Goal: Task Accomplishment & Management: Use online tool/utility

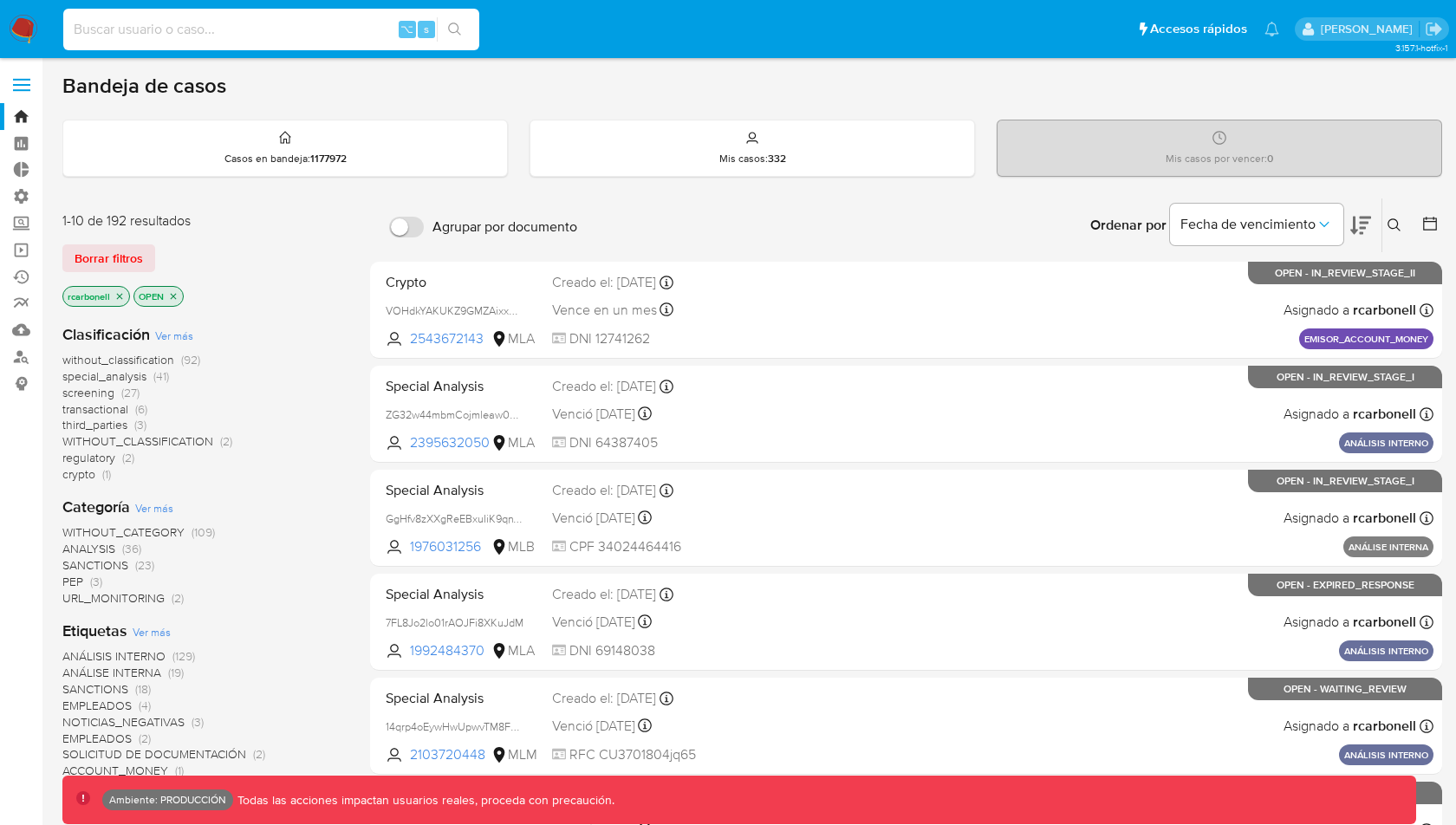
click at [334, 30] on input at bounding box center [271, 29] width 416 height 23
paste input "Ys76Atew9Pk6ossw2NYOhMjT"
type input "Ys76Atew9Pk6ossw2NYOhMjT"
click at [447, 29] on button "search-icon" at bounding box center [455, 29] width 36 height 24
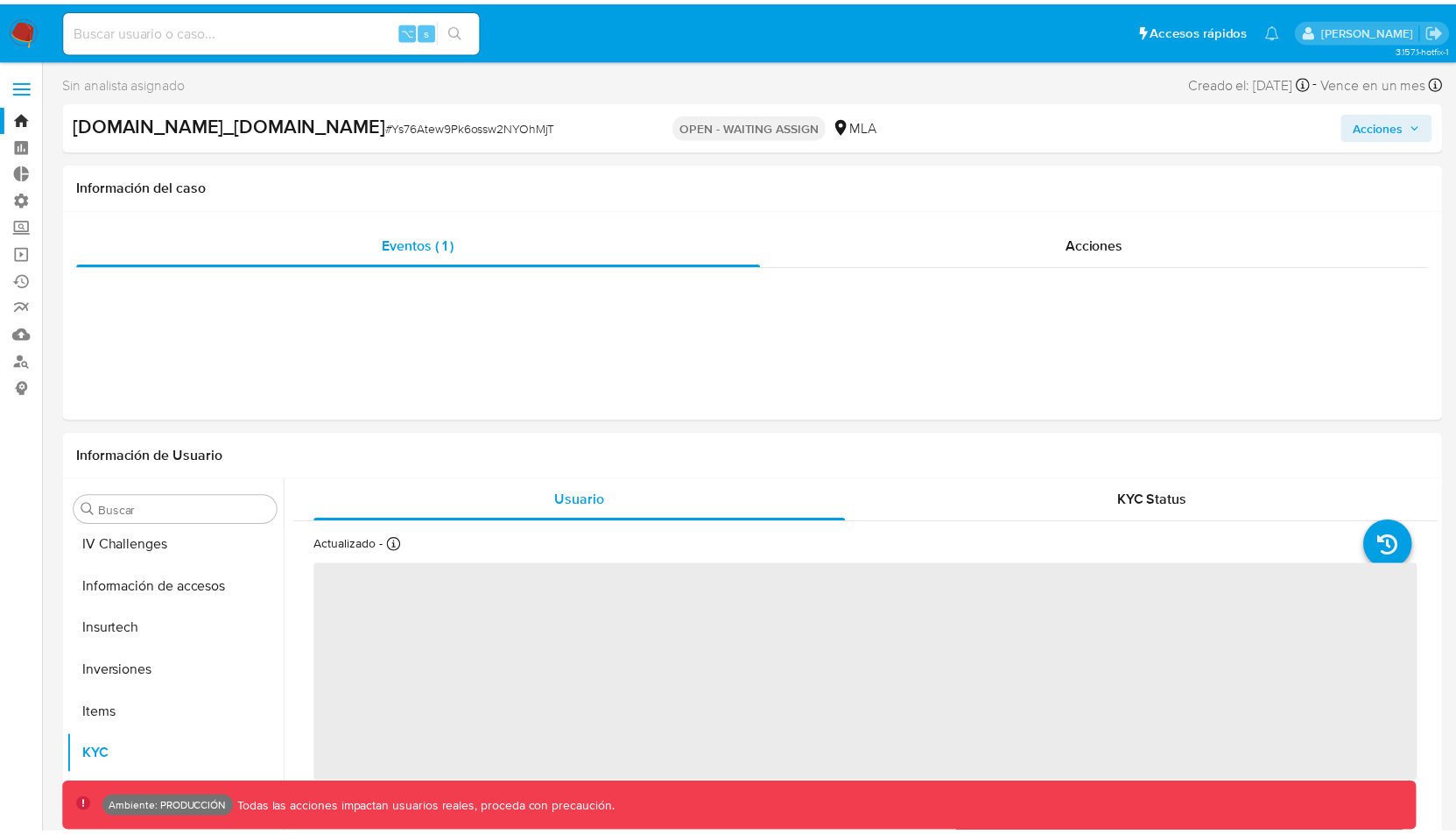
scroll to position [824, 0]
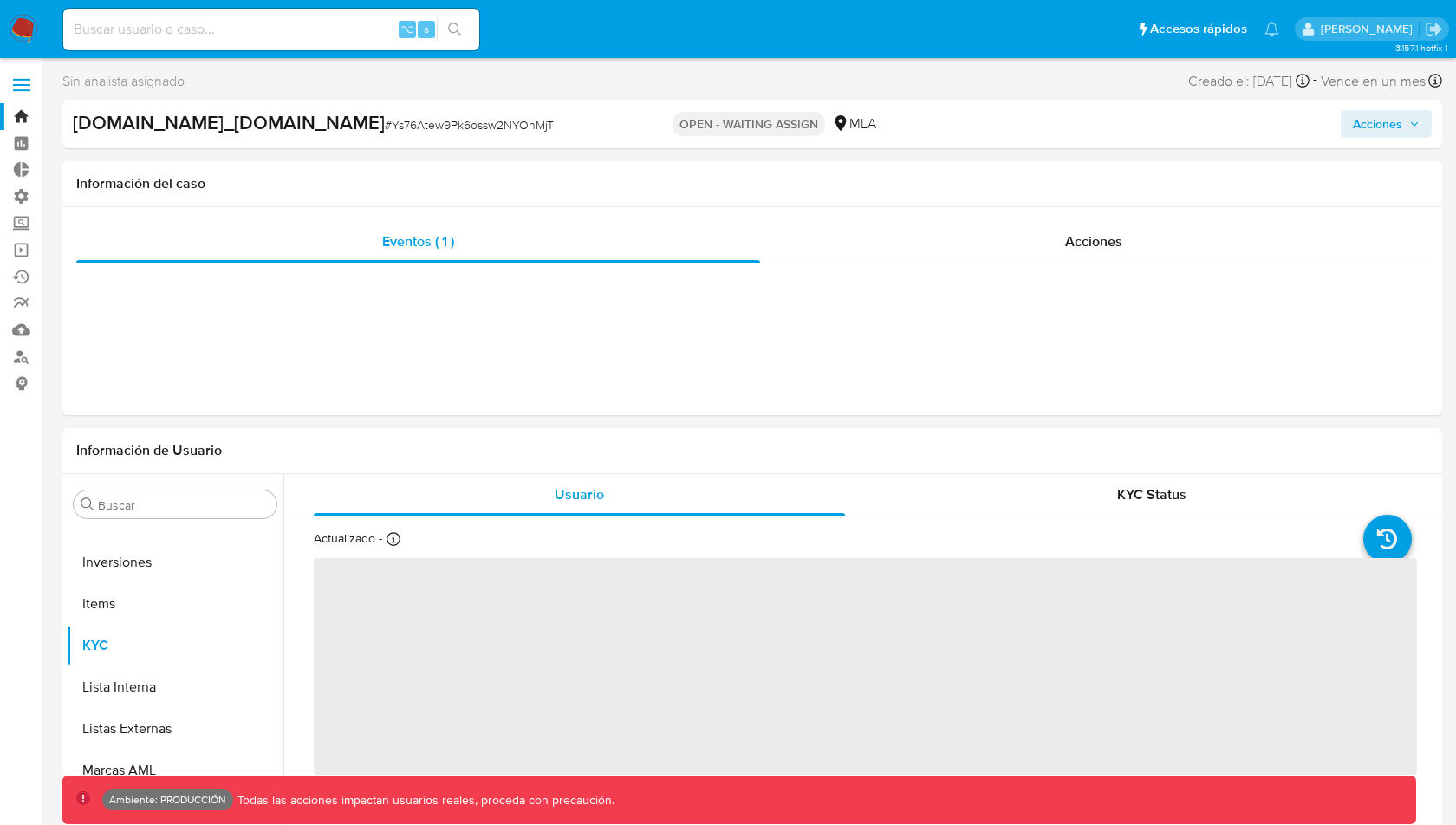
select select "10"
